Goal: Task Accomplishment & Management: Use online tool/utility

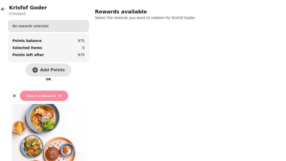
click at [1, 11] on icon "button" at bounding box center [3, 9] width 5 height 5
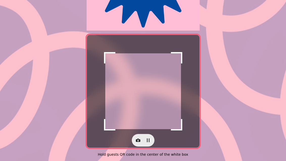
scroll to position [104, 0]
click at [136, 139] on icon "button" at bounding box center [138, 140] width 5 height 5
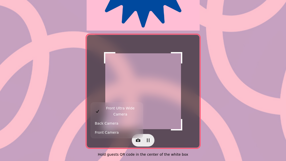
click at [118, 119] on button "Back Camera" at bounding box center [117, 123] width 50 height 9
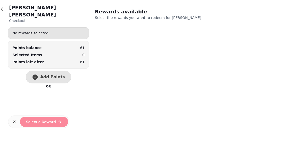
click at [43, 75] on span "Add Points" at bounding box center [52, 77] width 25 height 4
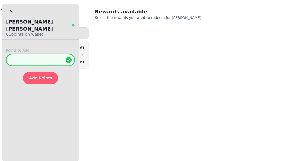
click at [56, 55] on input "*" at bounding box center [40, 60] width 69 height 12
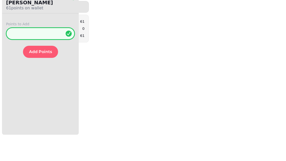
type input "**"
click at [44, 76] on span "Add Points" at bounding box center [40, 78] width 23 height 4
